Goal: Check status: Check status

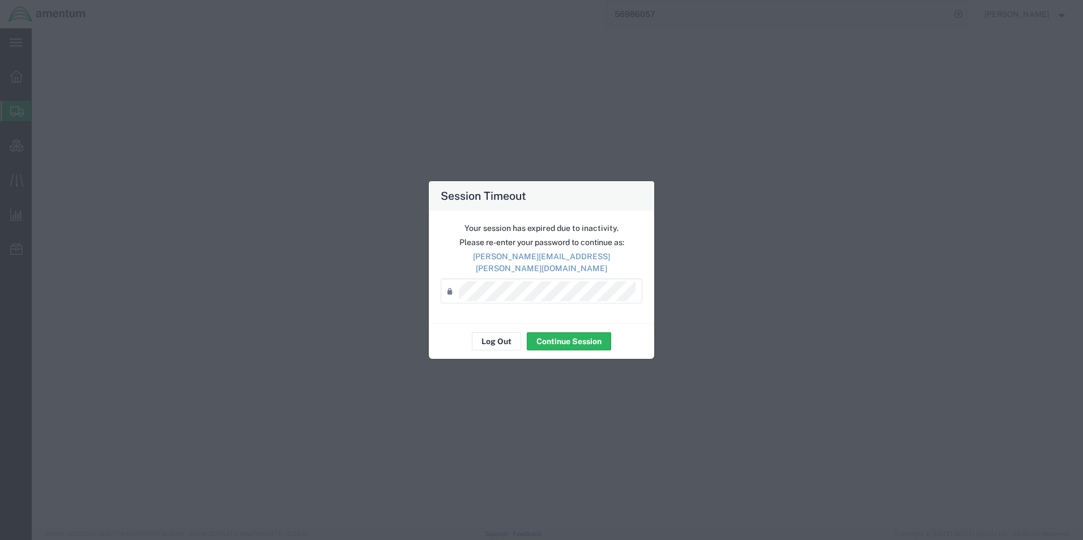
select select "42668"
select select "62011"
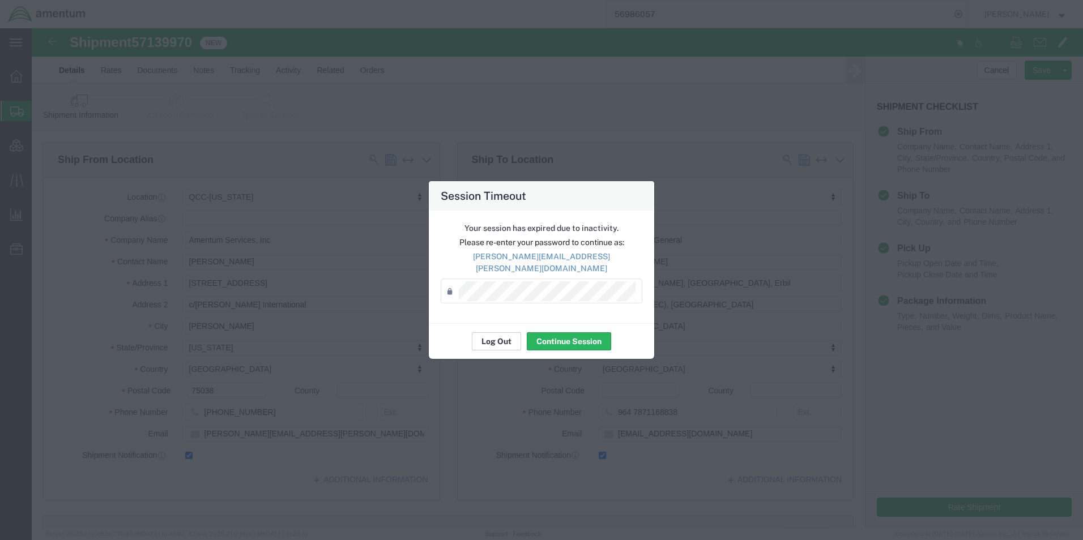
click at [500, 335] on button "Log Out" at bounding box center [496, 342] width 49 height 18
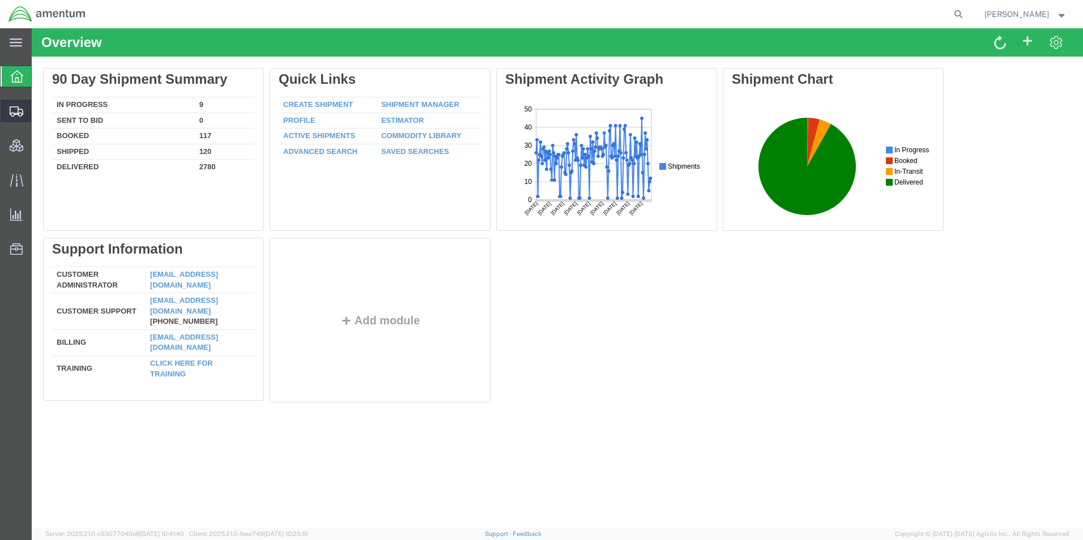
click at [0, 0] on span "Shipment Manager" at bounding box center [0, 0] width 0 height 0
